Goal: Book appointment/travel/reservation

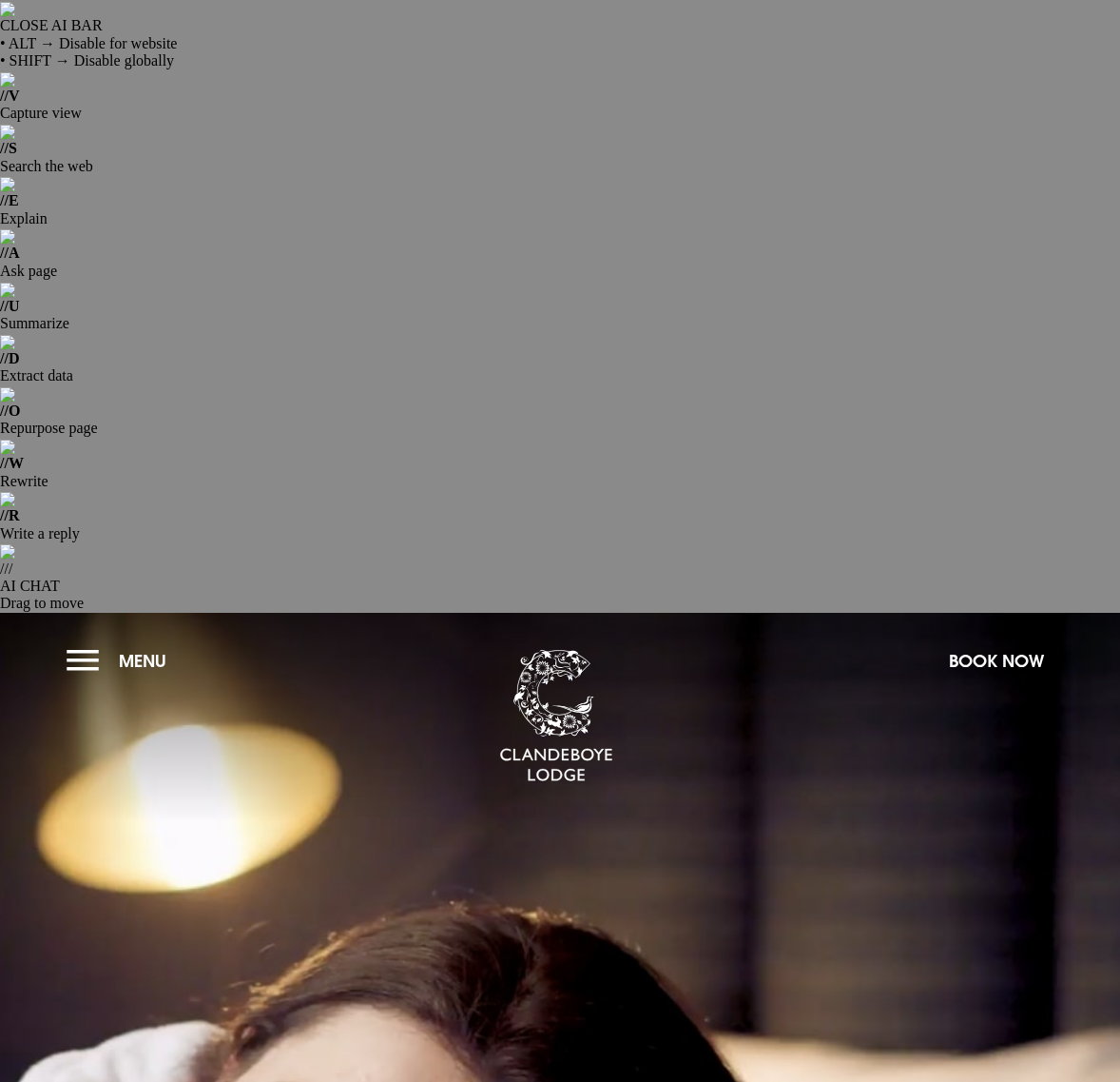
click at [69, 641] on button "Menu" at bounding box center [121, 661] width 109 height 41
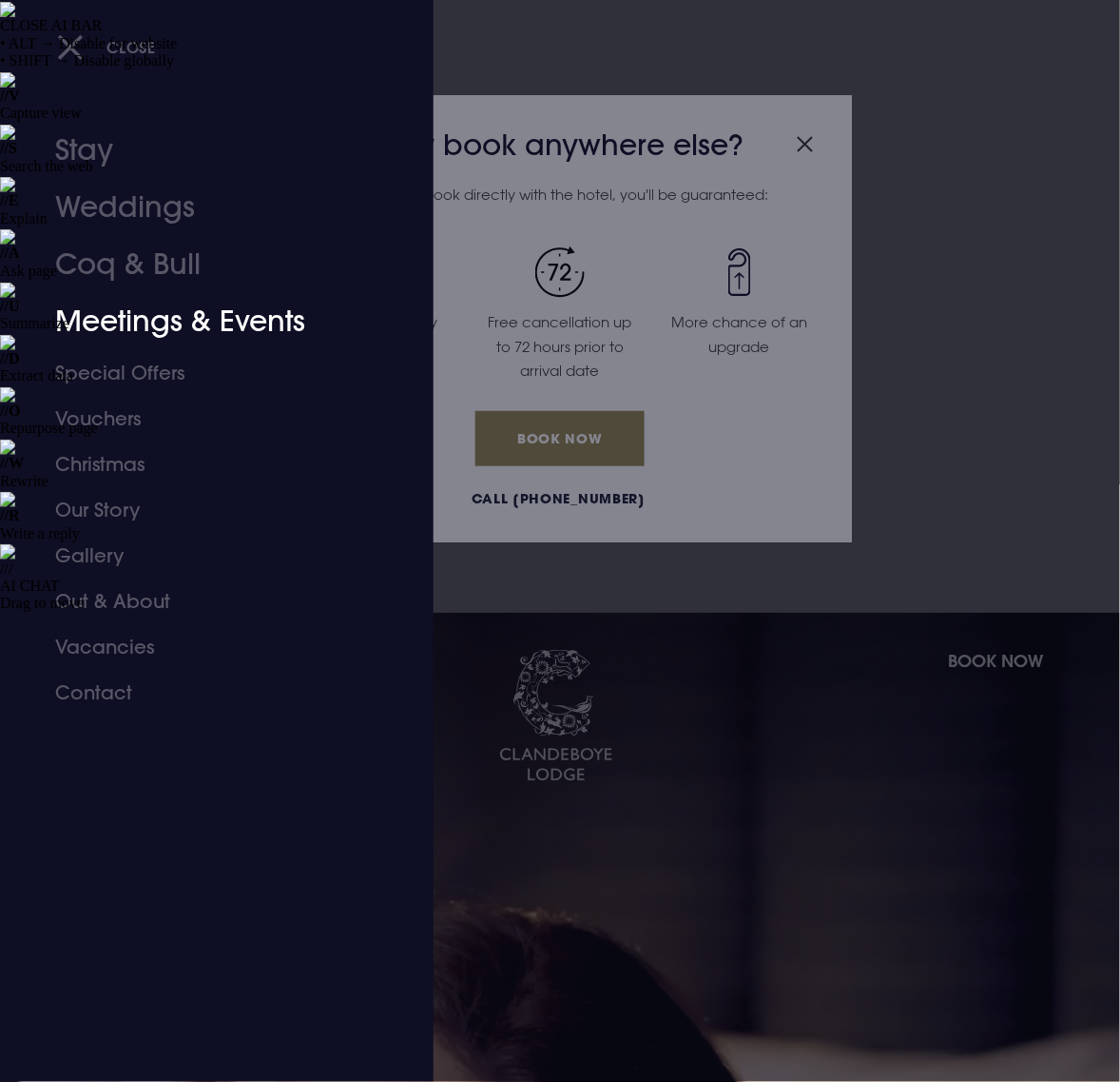
click at [117, 319] on link "Meetings & Events" at bounding box center [204, 321] width 297 height 57
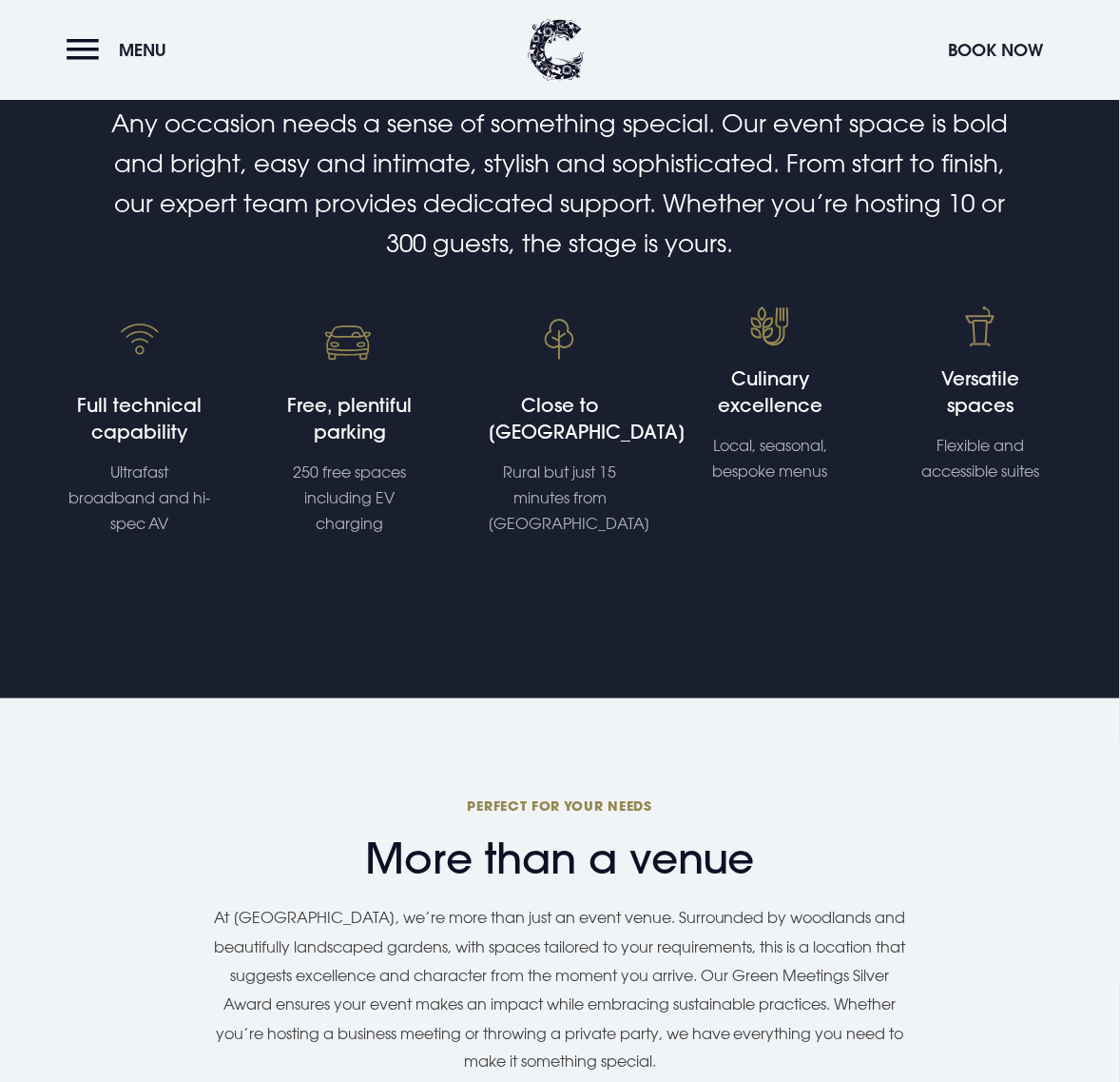
scroll to position [1546, 0]
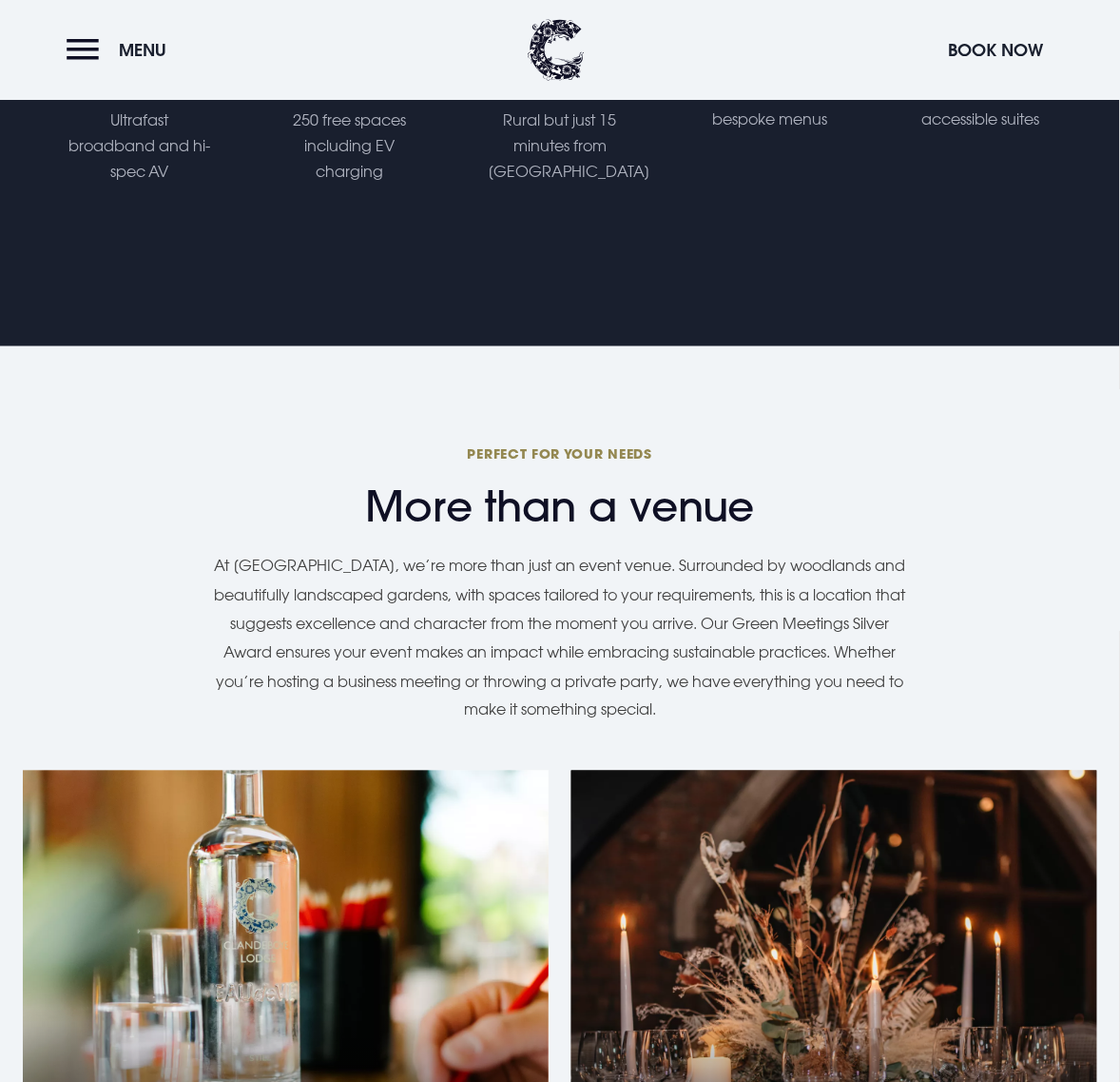
click at [791, 771] on div "Social Events" at bounding box center [834, 1008] width 526 height 476
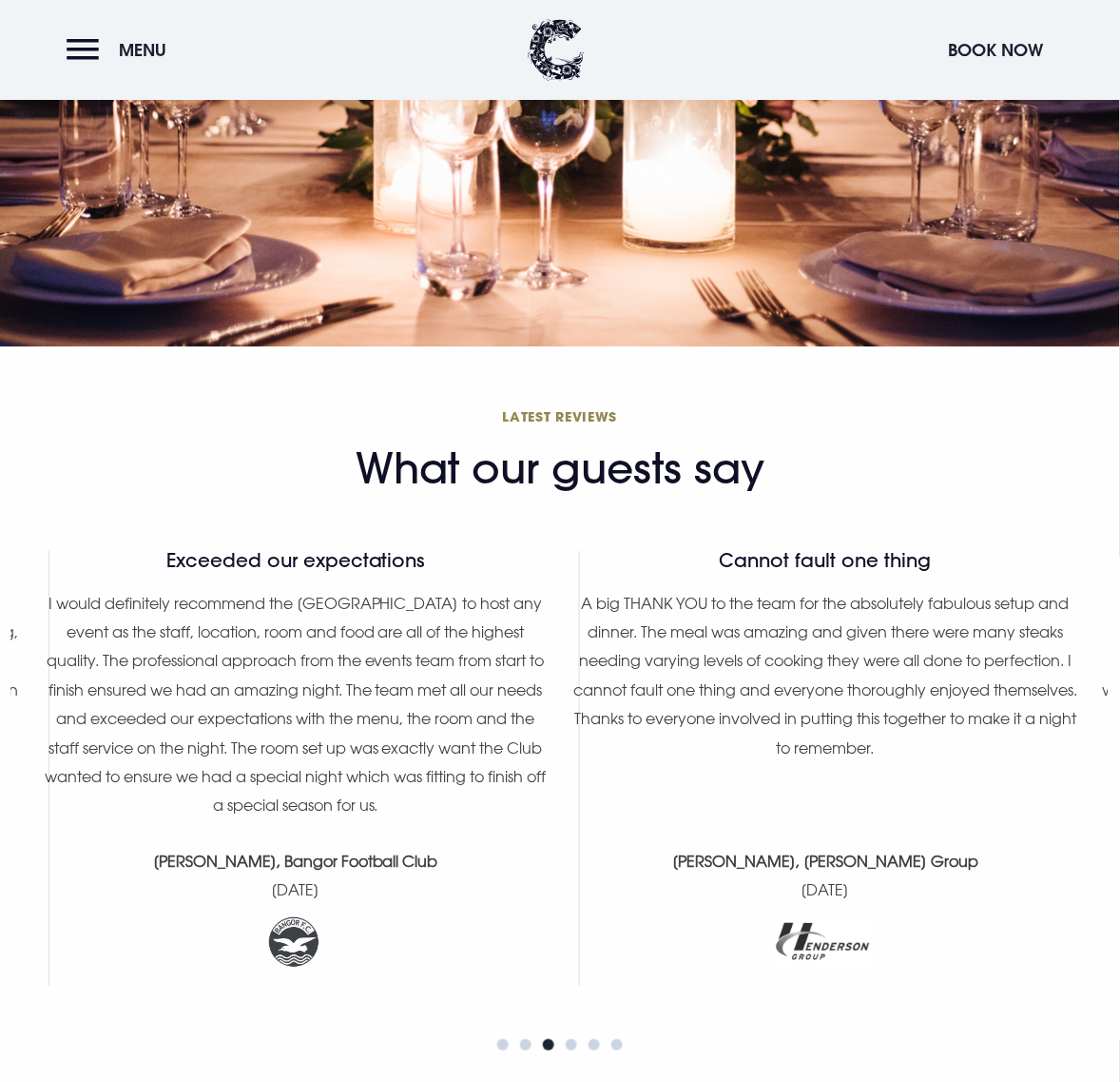
scroll to position [5947, 0]
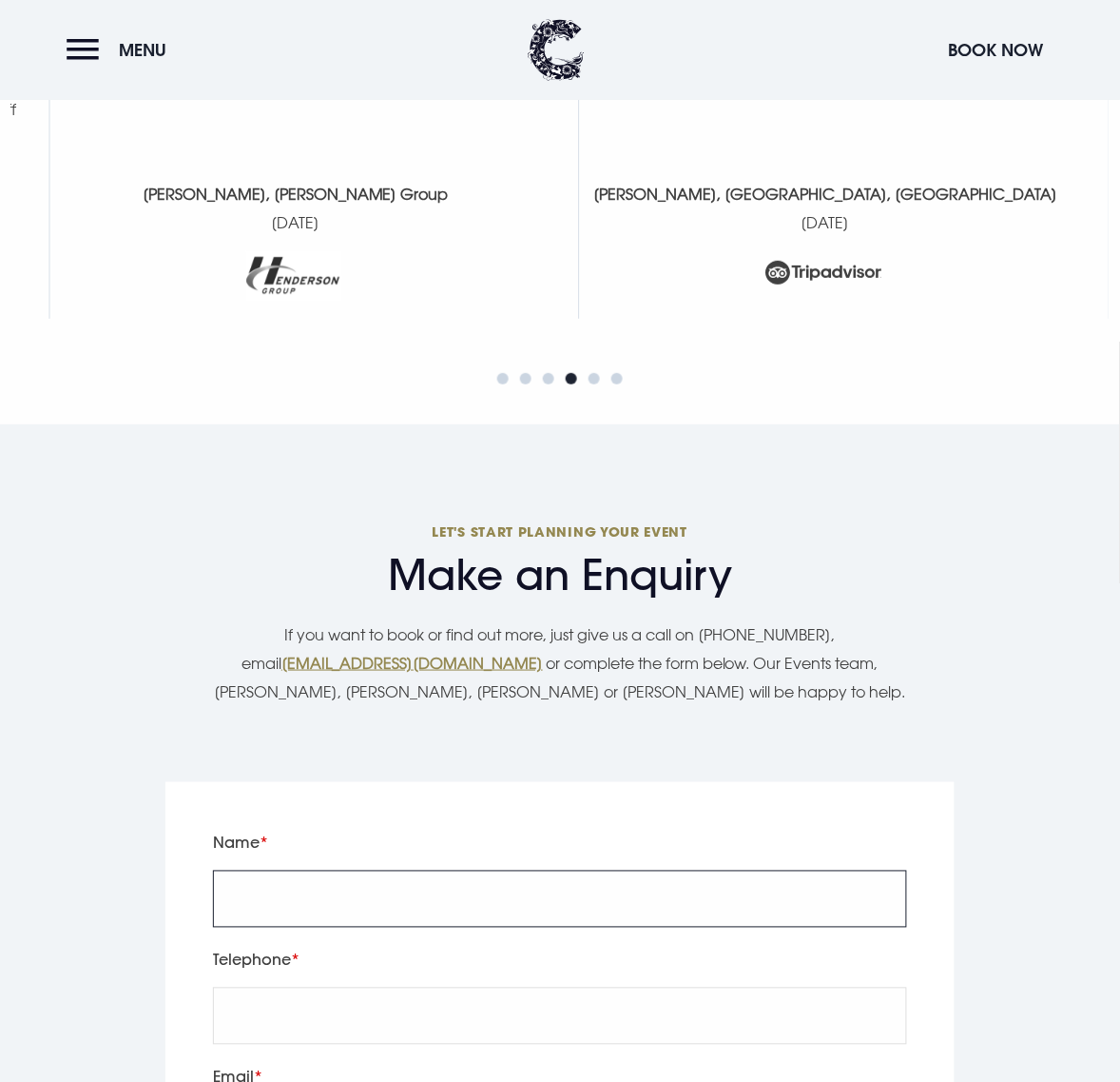
click at [375, 870] on input "Name" at bounding box center [560, 899] width 694 height 57
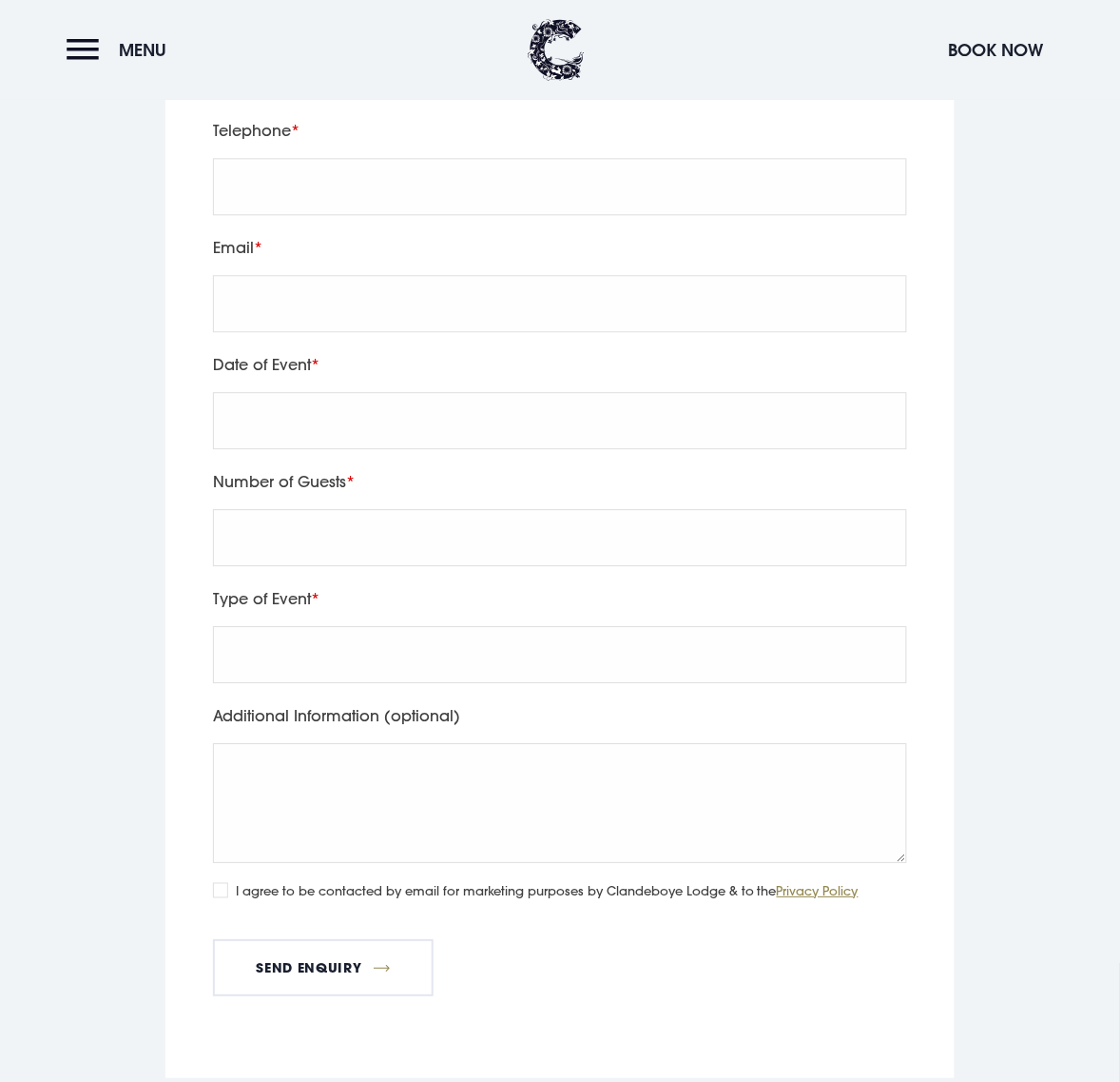
scroll to position [6541, 0]
